Goal: Information Seeking & Learning: Check status

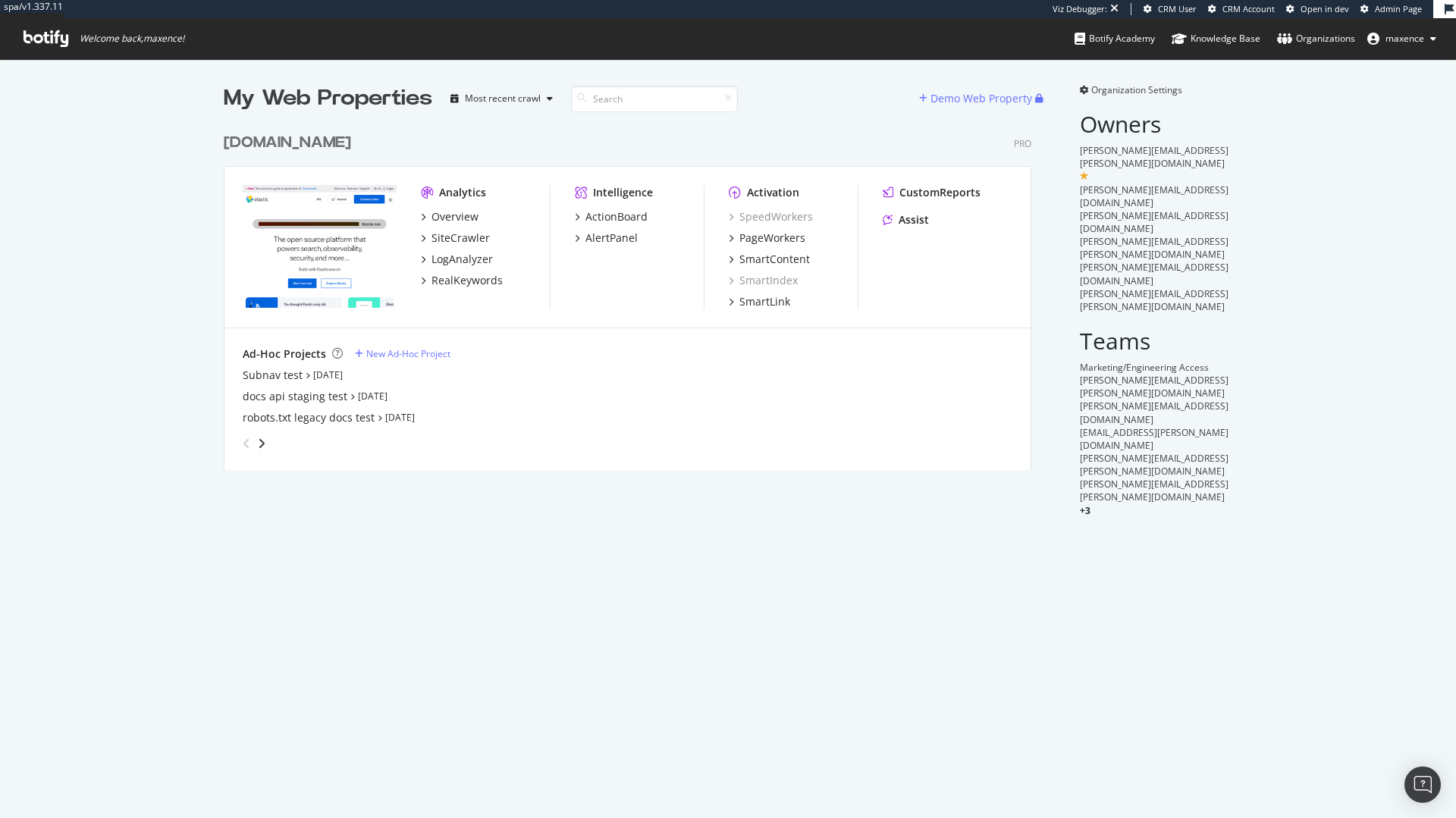
scroll to position [345, 809]
click at [1255, 9] on span "CRM Account" at bounding box center [1249, 9] width 52 height 11
